Goal: Task Accomplishment & Management: Complete application form

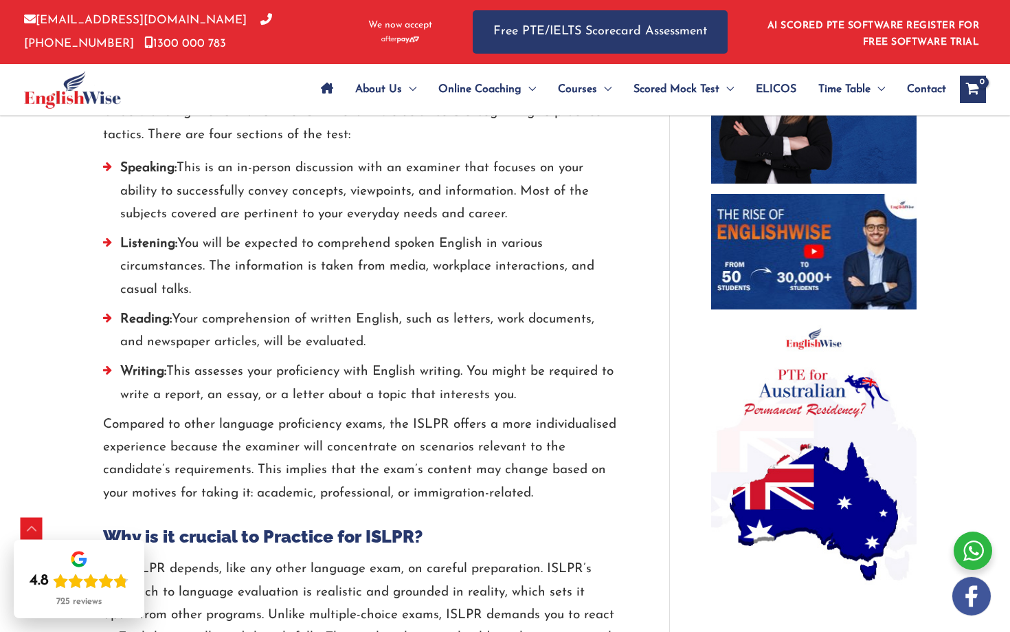
scroll to position [829, 0]
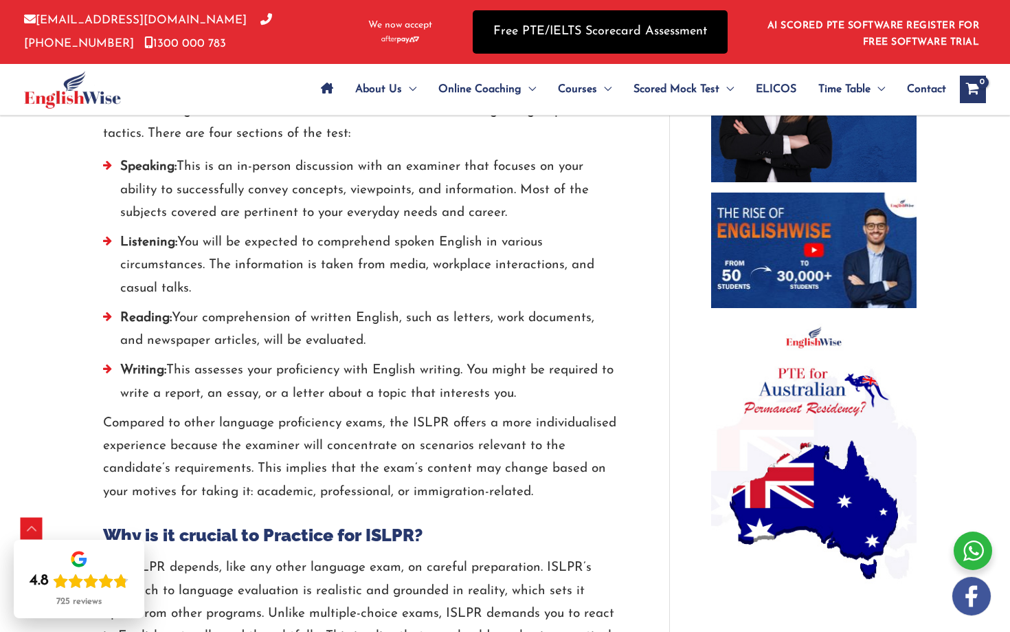
click at [533, 40] on link "Free PTE/IELTS Scorecard Assessment" at bounding box center [600, 31] width 255 height 43
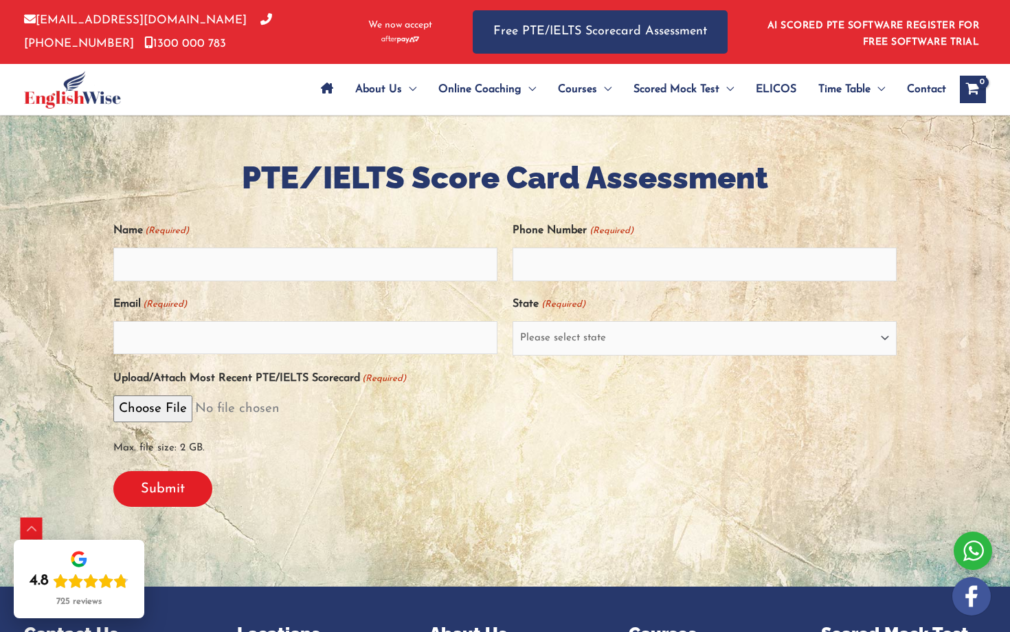
scroll to position [238, 0]
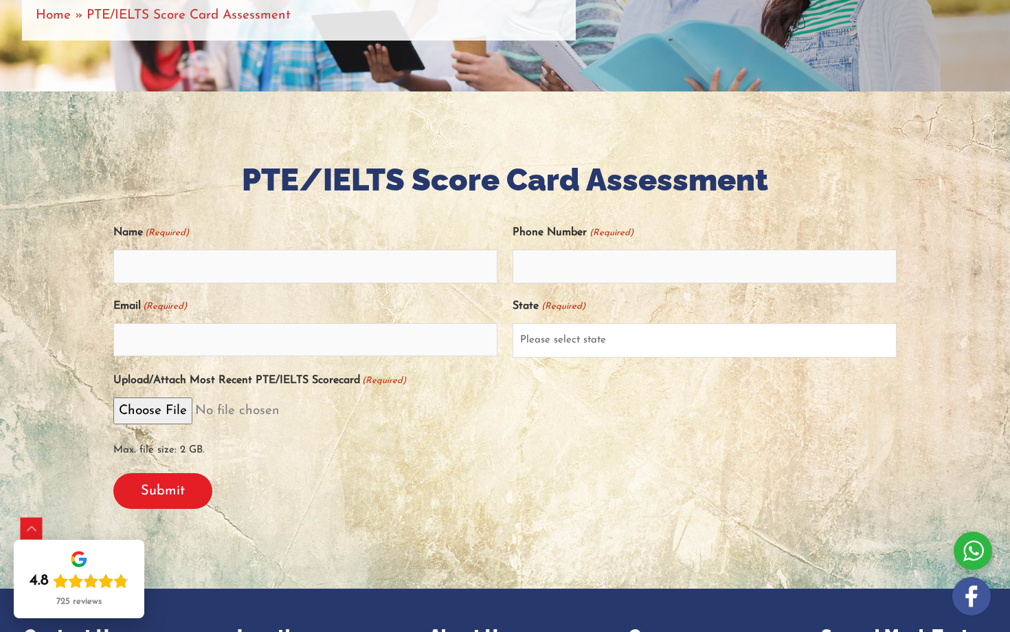
click at [588, 332] on select "Please select state New South Wales (NSW) Victoria (VIC) Queensland (QLD) South…" at bounding box center [705, 340] width 384 height 34
select select "Victoria (VIC)"
click at [513, 323] on select "Please select state New South Wales (NSW) Victoria (VIC) Queensland (QLD) South…" at bounding box center [705, 340] width 384 height 34
click at [456, 341] on input "Email (Required)" at bounding box center [305, 339] width 384 height 33
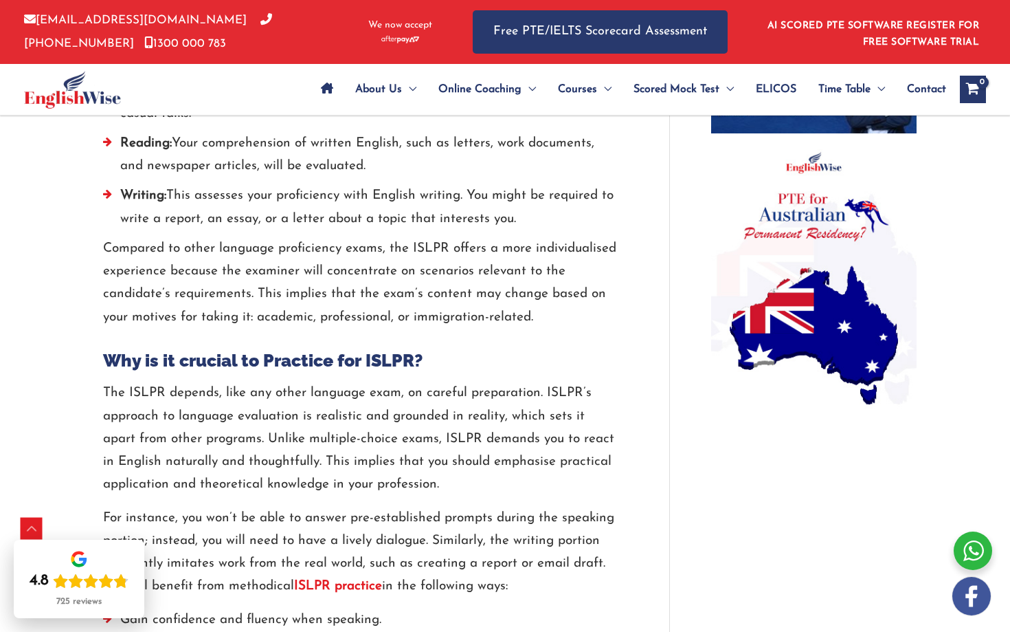
scroll to position [1011, 0]
